Goal: Task Accomplishment & Management: Complete application form

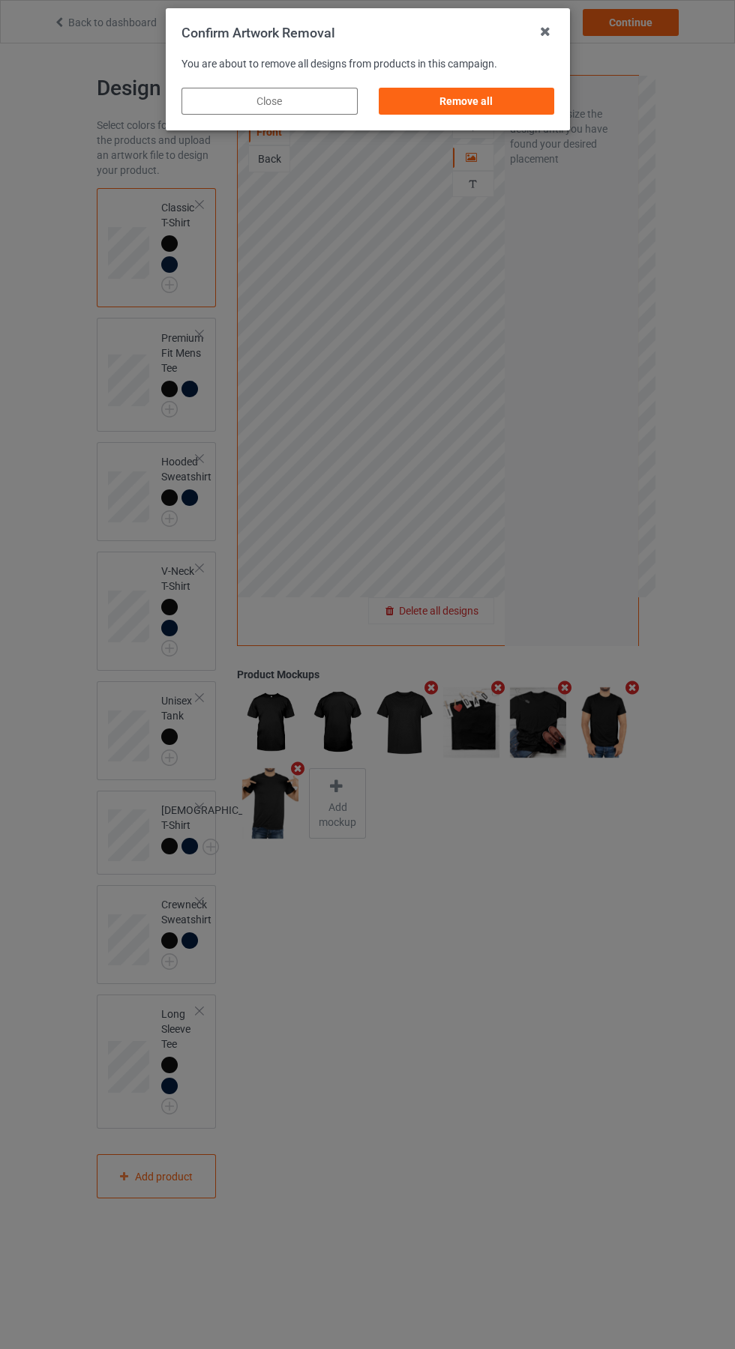
click at [484, 100] on div "Remove all" at bounding box center [466, 101] width 176 height 27
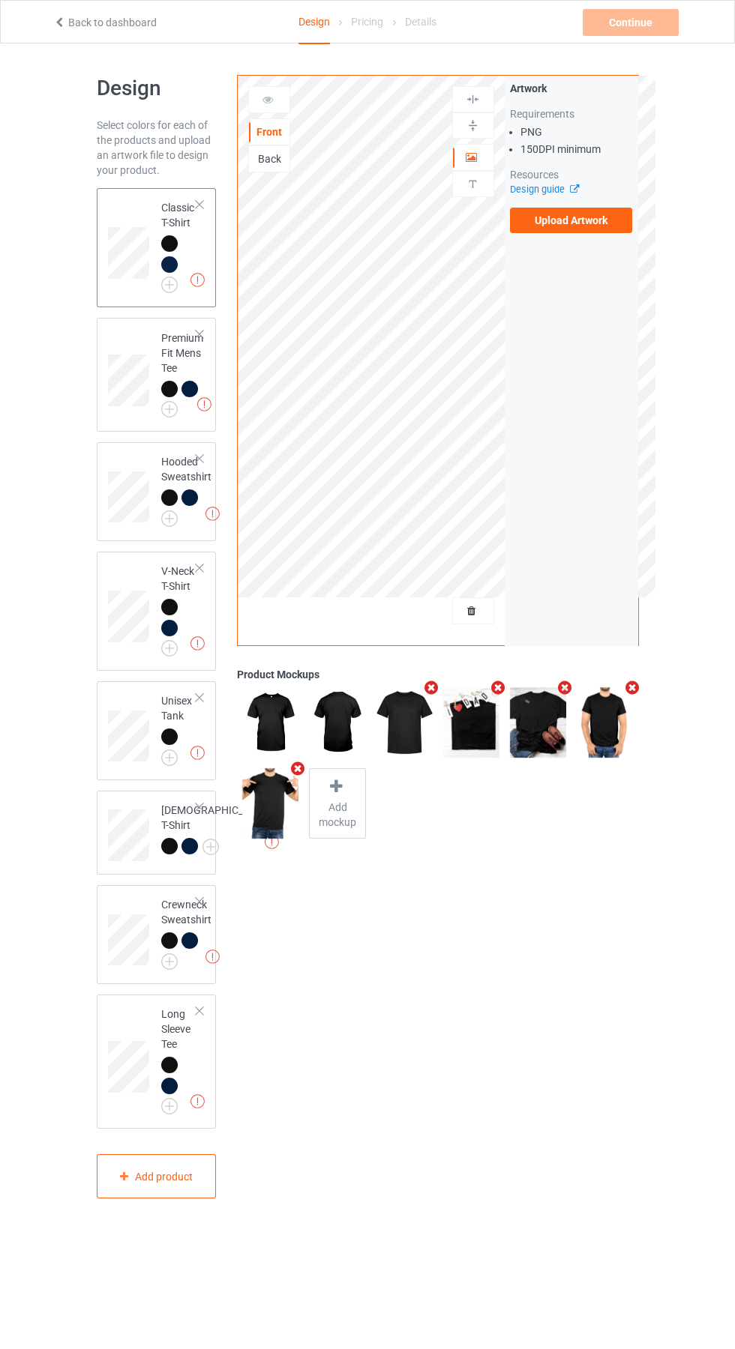
click at [607, 227] on label "Upload Artwork" at bounding box center [571, 220] width 123 height 25
click at [0, 0] on input "Upload Artwork" at bounding box center [0, 0] width 0 height 0
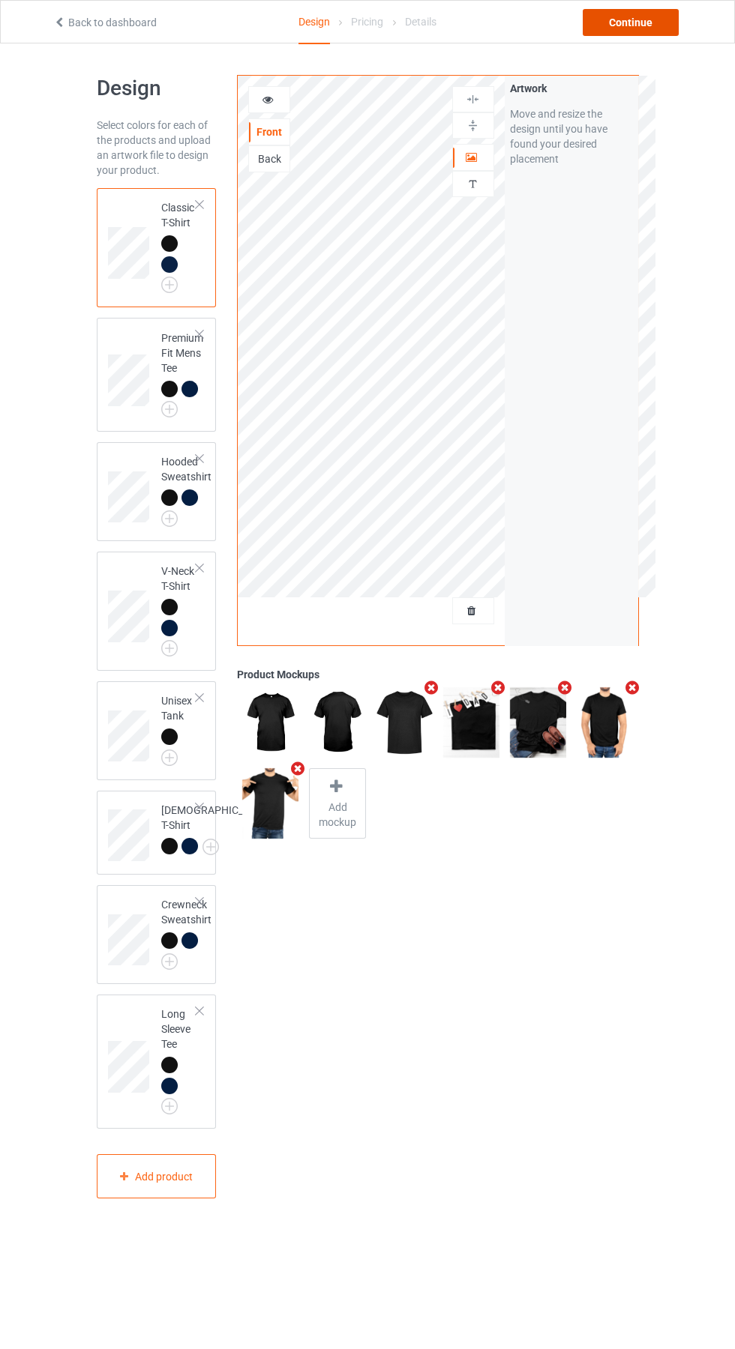
click at [648, 18] on div "Continue" at bounding box center [630, 22] width 96 height 27
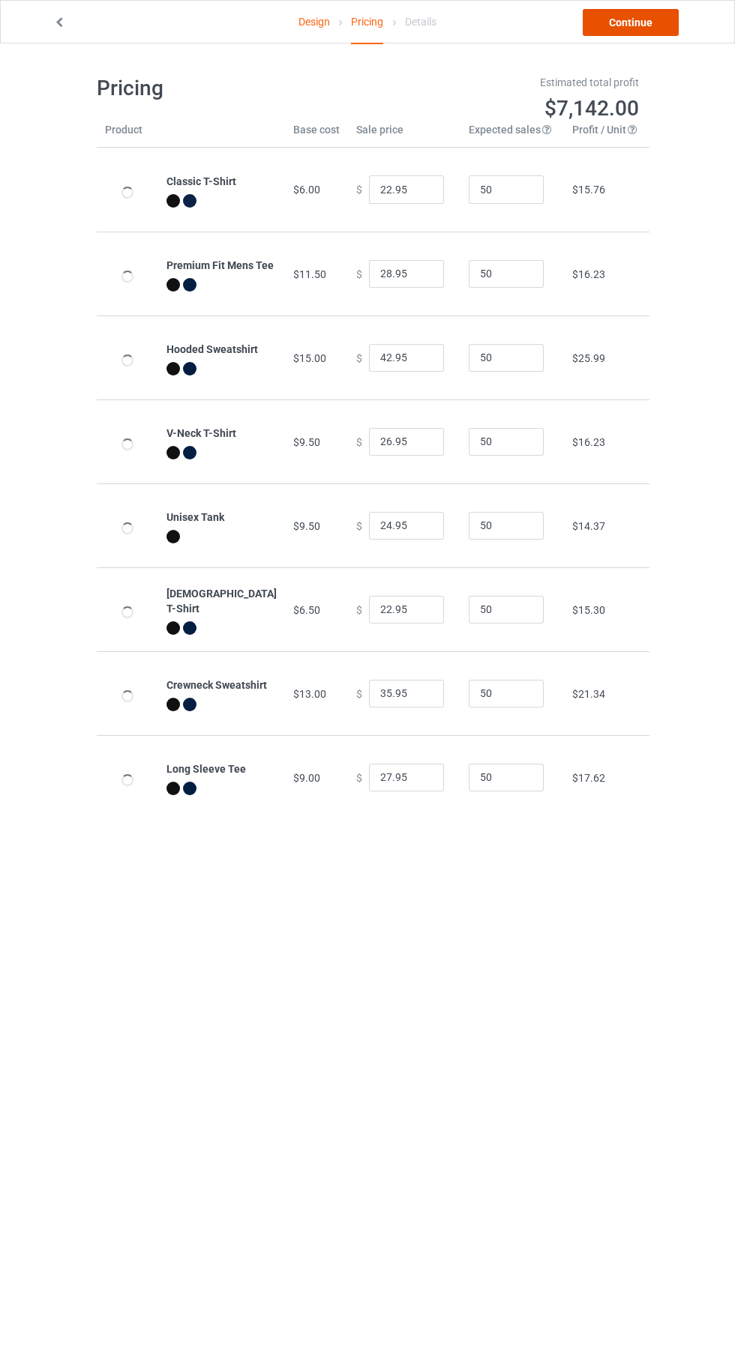
click at [641, 27] on link "Continue" at bounding box center [630, 22] width 96 height 27
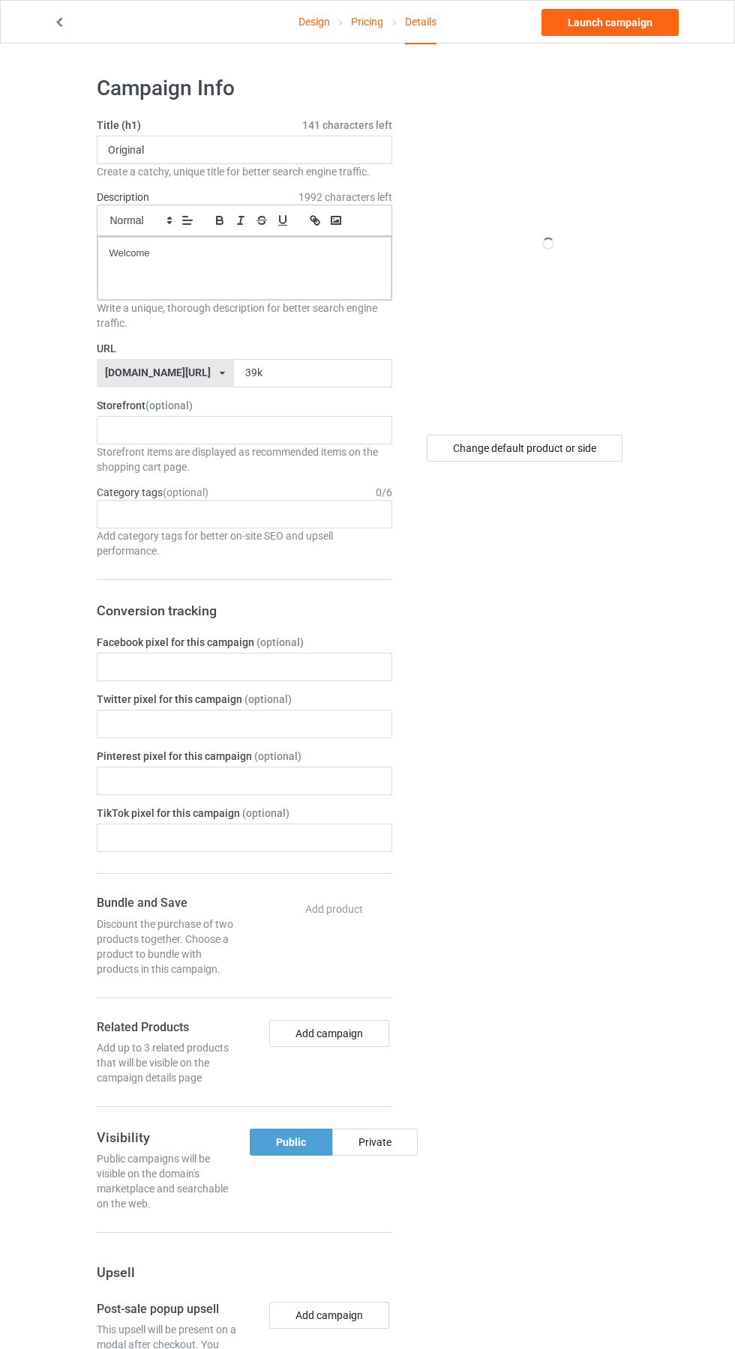
click at [334, 346] on label "URL" at bounding box center [244, 348] width 295 height 15
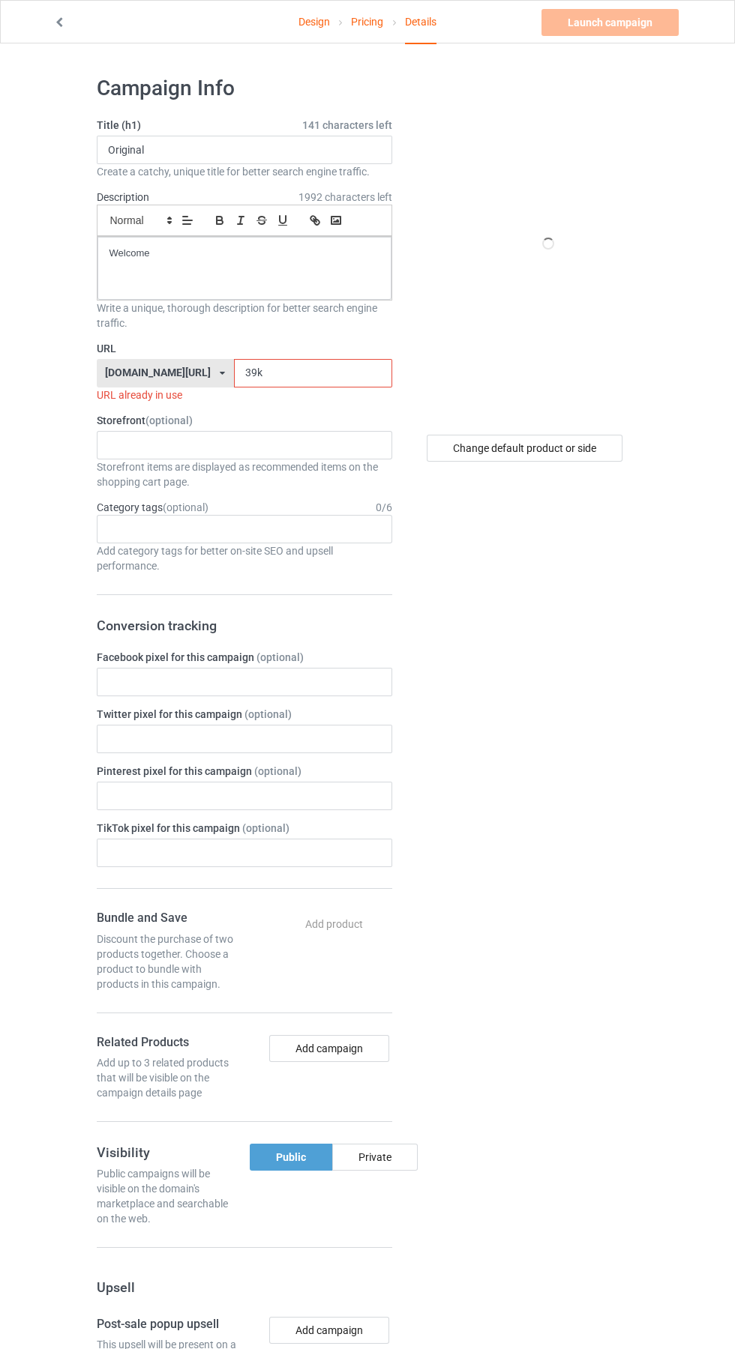
click at [318, 373] on input "39k" at bounding box center [313, 373] width 158 height 28
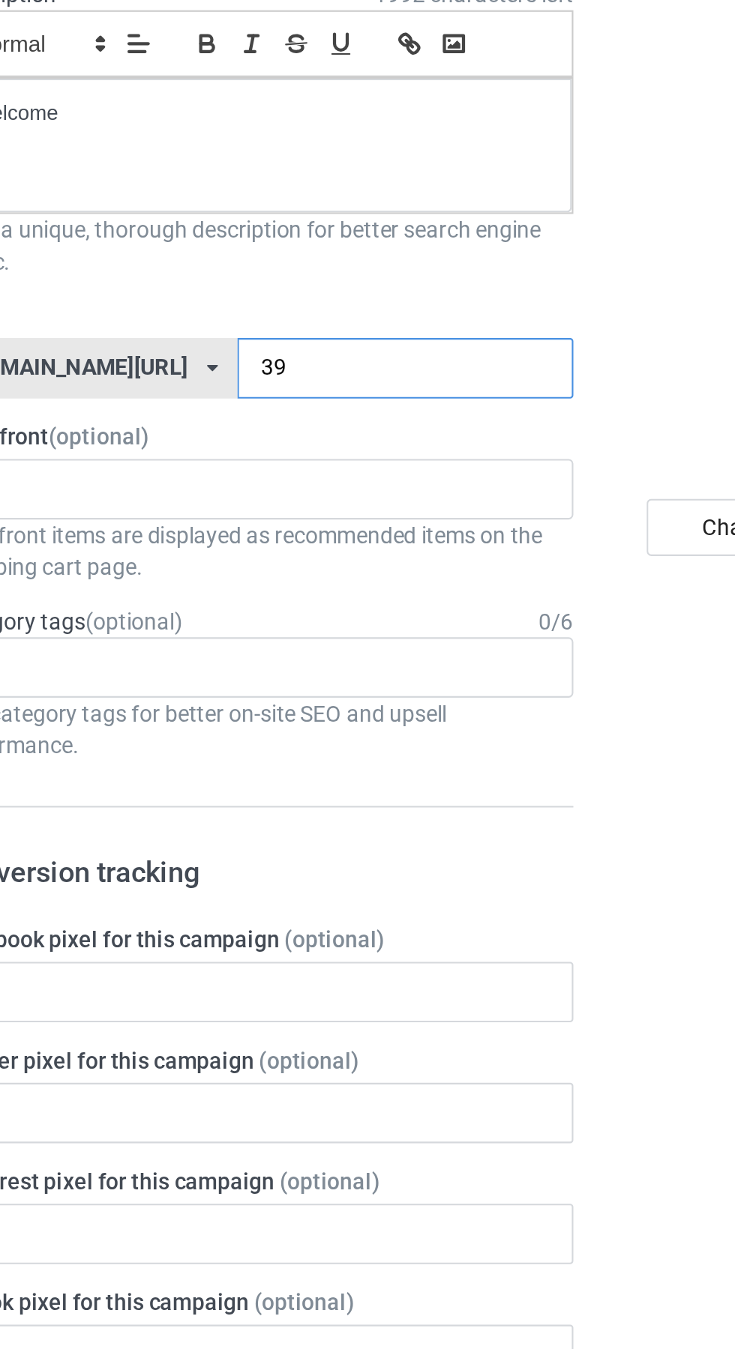
type input "3"
type input "Pxb"
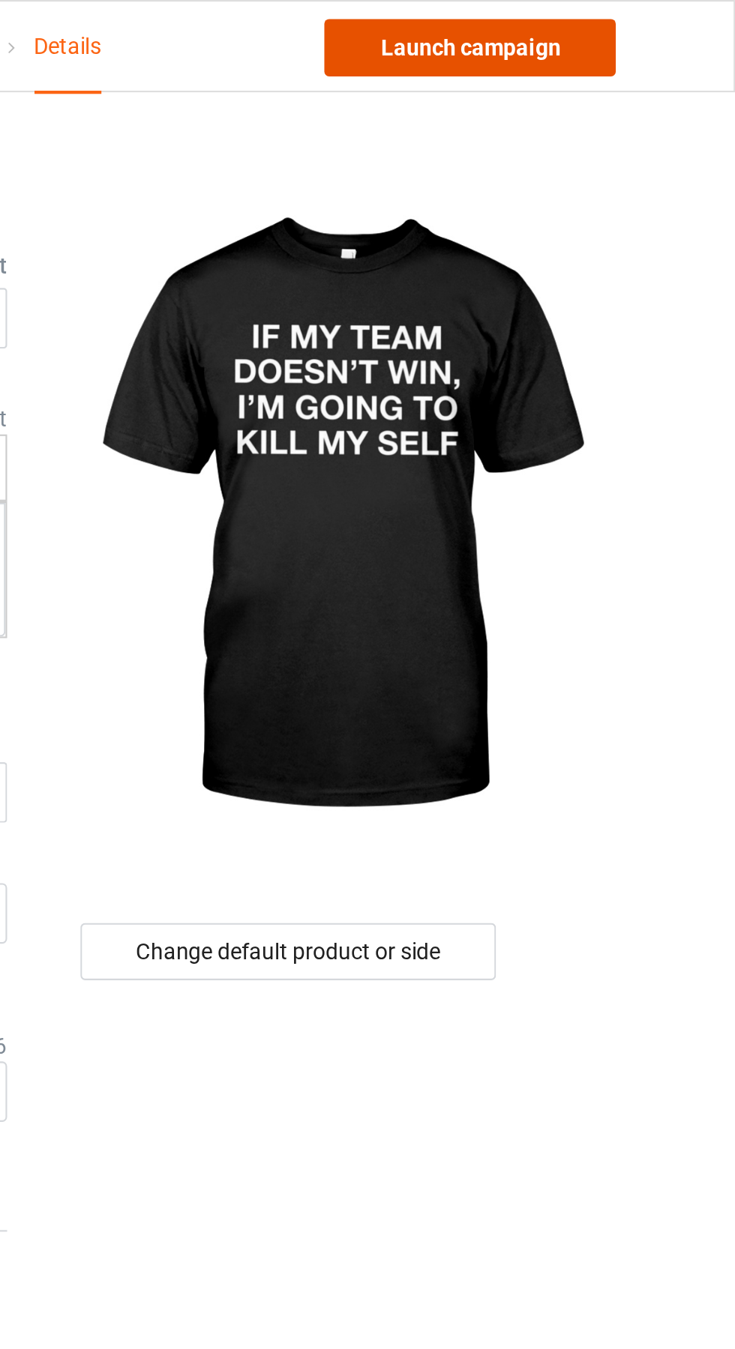
click at [638, 22] on link "Launch campaign" at bounding box center [609, 22] width 137 height 27
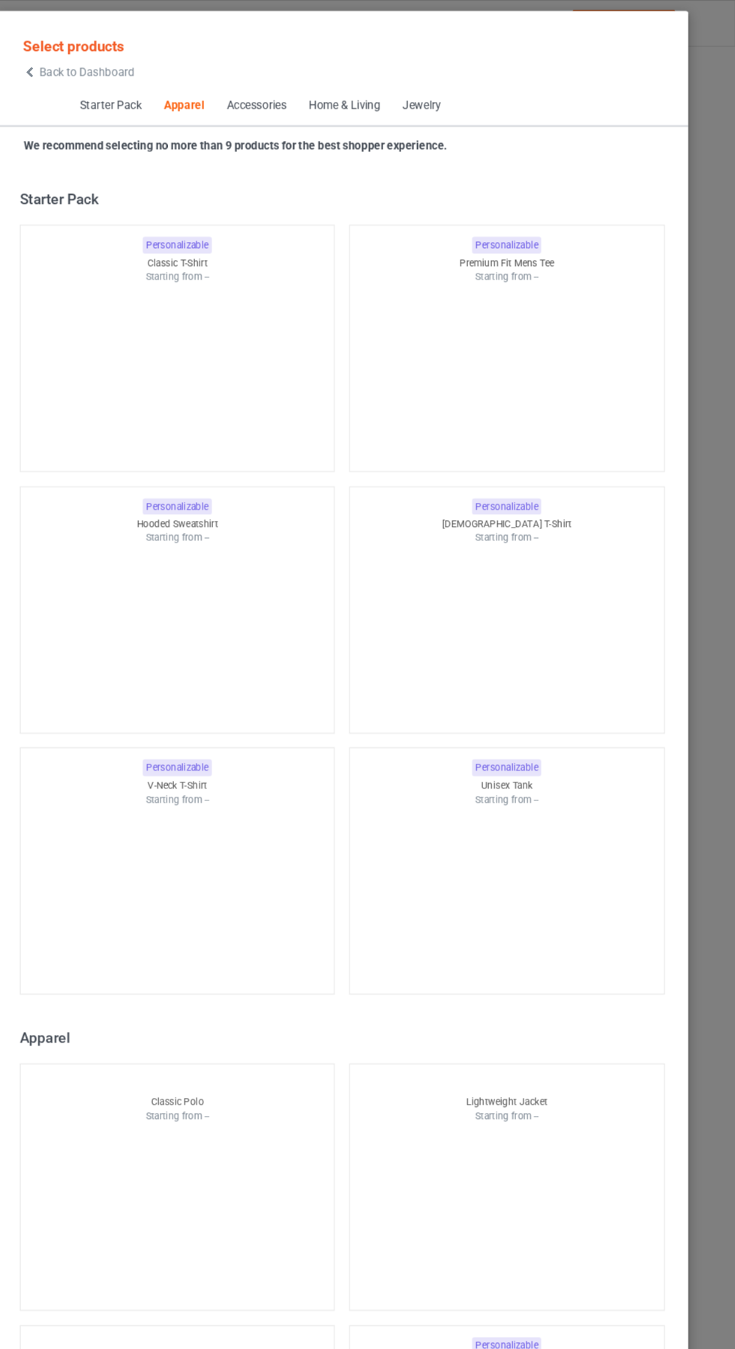
scroll to position [802, 0]
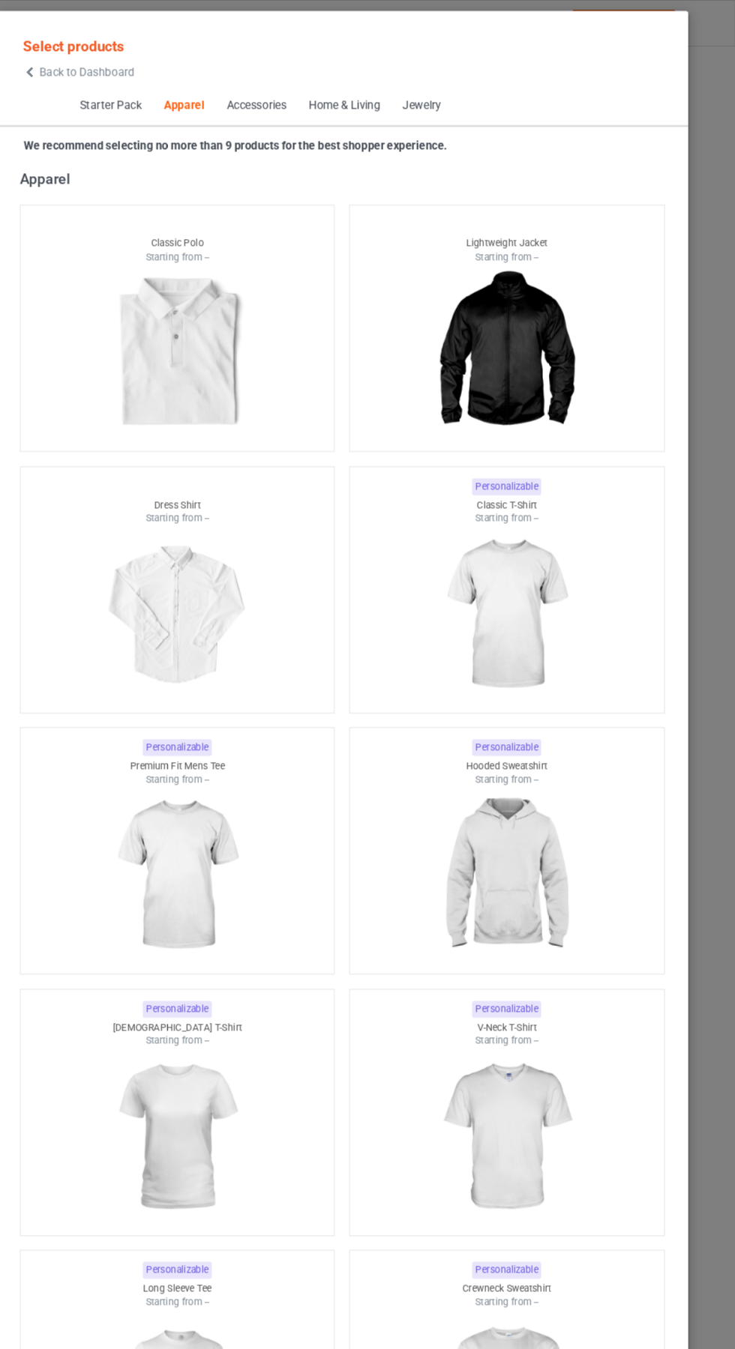
click at [107, 67] on span "Back to Dashboard" at bounding box center [129, 67] width 89 height 12
